Goal: Information Seeking & Learning: Learn about a topic

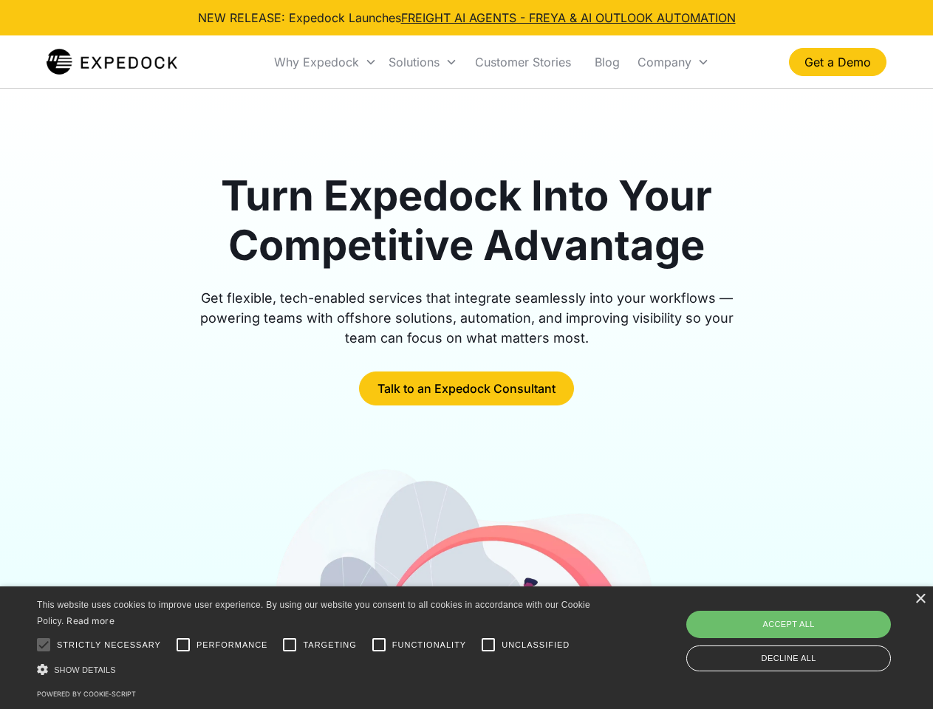
click at [326, 62] on div "Why Expedock" at bounding box center [316, 62] width 85 height 15
click at [422, 62] on div "Solutions" at bounding box center [413, 62] width 51 height 15
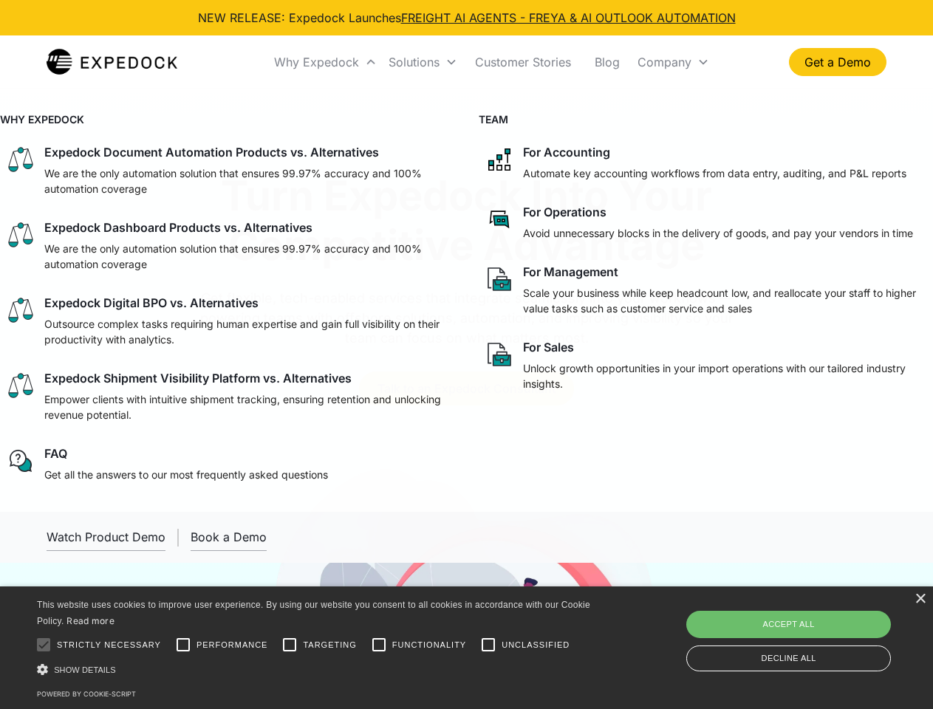
click at [673, 62] on div "Company" at bounding box center [664, 62] width 54 height 15
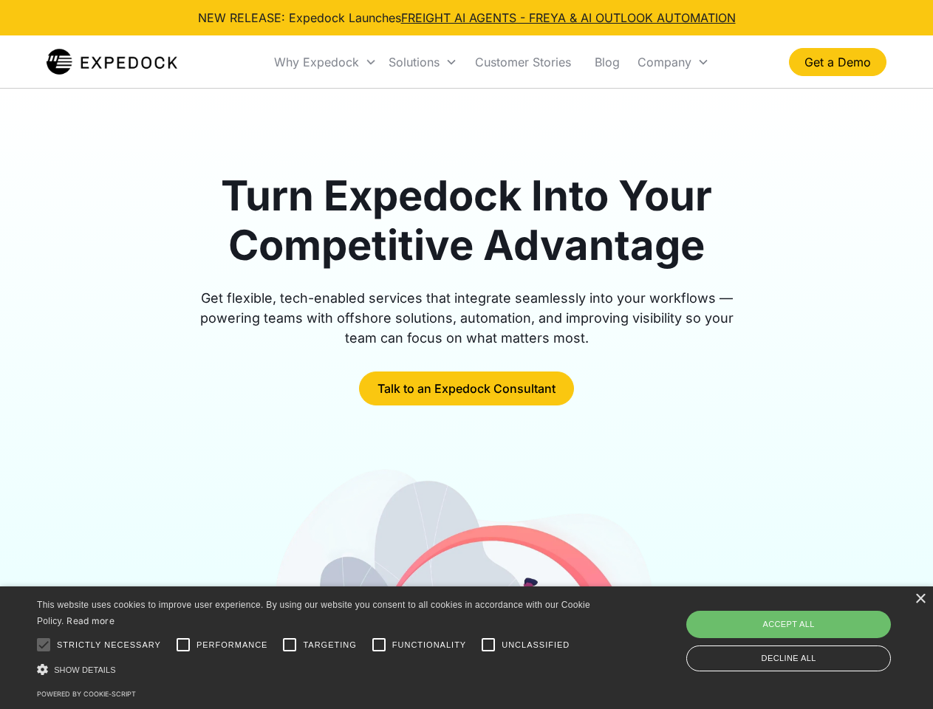
click at [44, 645] on div at bounding box center [44, 645] width 30 height 30
click at [183, 645] on input "Performance" at bounding box center [183, 645] width 30 height 30
checkbox input "true"
click at [290, 645] on input "Targeting" at bounding box center [290, 645] width 30 height 30
checkbox input "true"
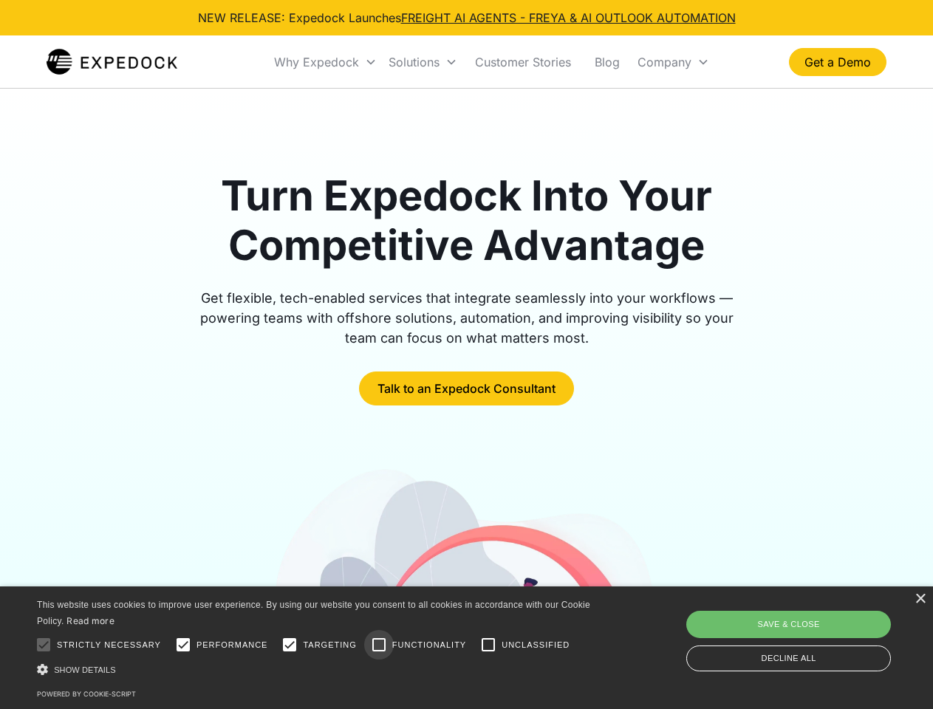
click at [379, 645] on input "Functionality" at bounding box center [379, 645] width 30 height 30
checkbox input "true"
click at [488, 645] on input "Unclassified" at bounding box center [488, 645] width 30 height 30
checkbox input "true"
click at [316, 669] on div "Show details Hide details" at bounding box center [316, 670] width 558 height 16
